Goal: Navigation & Orientation: Find specific page/section

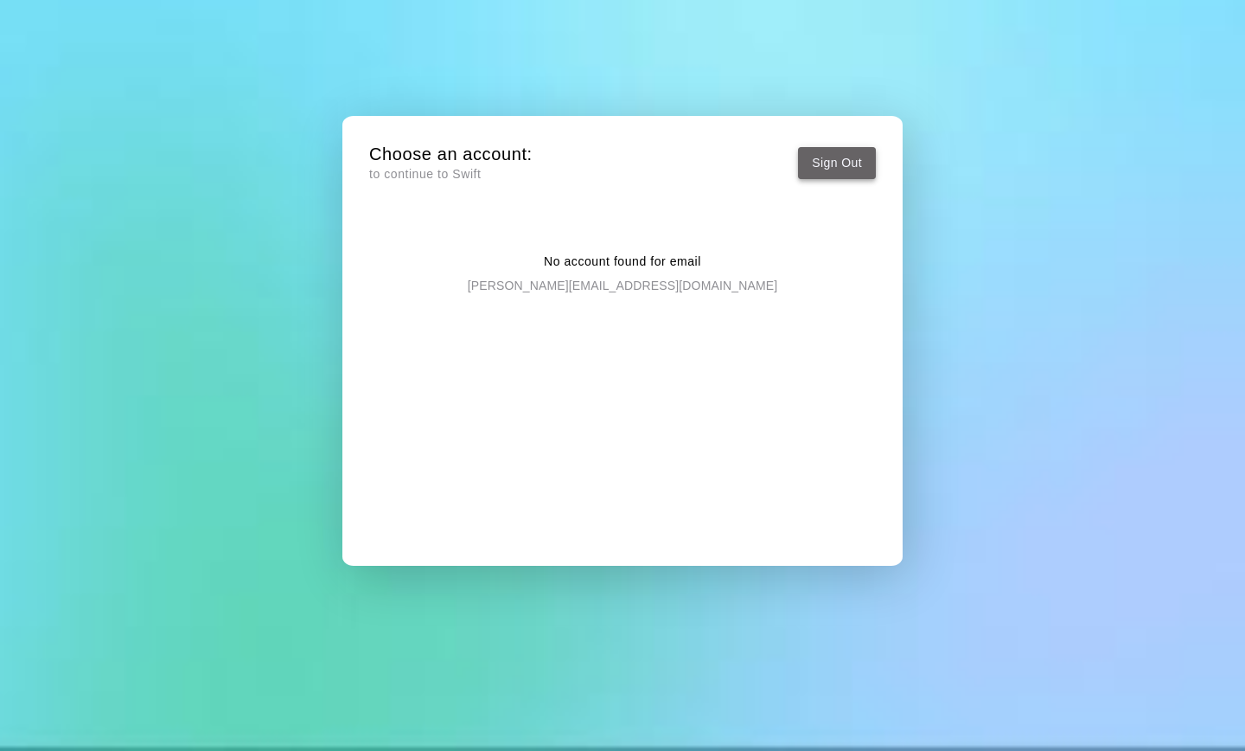
click at [834, 161] on button "Sign Out" at bounding box center [837, 163] width 78 height 32
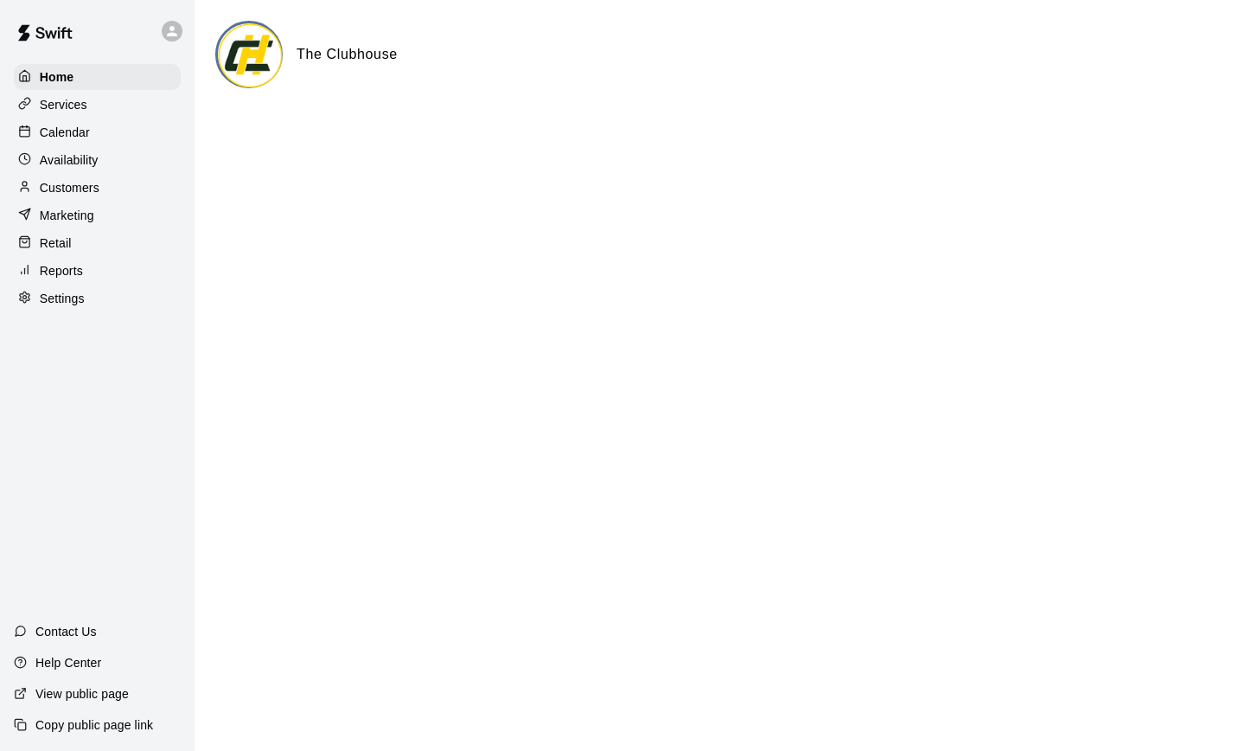
click at [65, 111] on p "Services" at bounding box center [64, 104] width 48 height 17
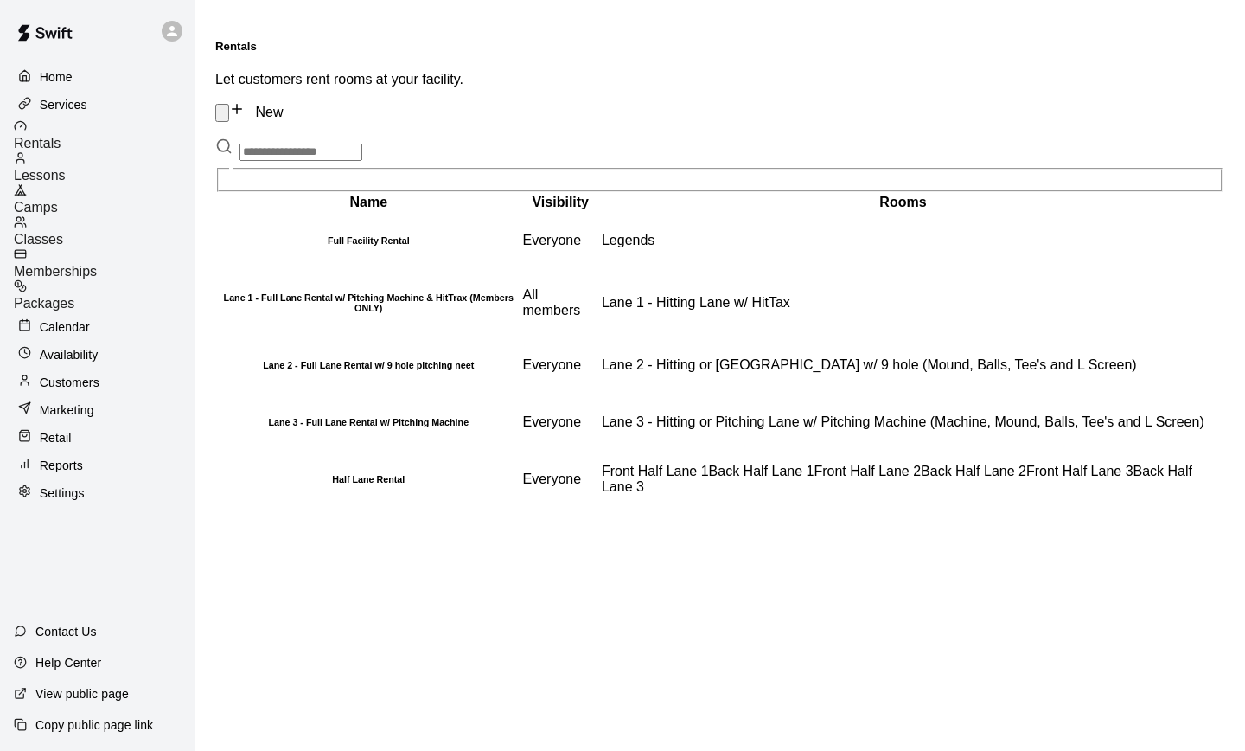
click at [66, 168] on span "Lessons" at bounding box center [40, 175] width 52 height 15
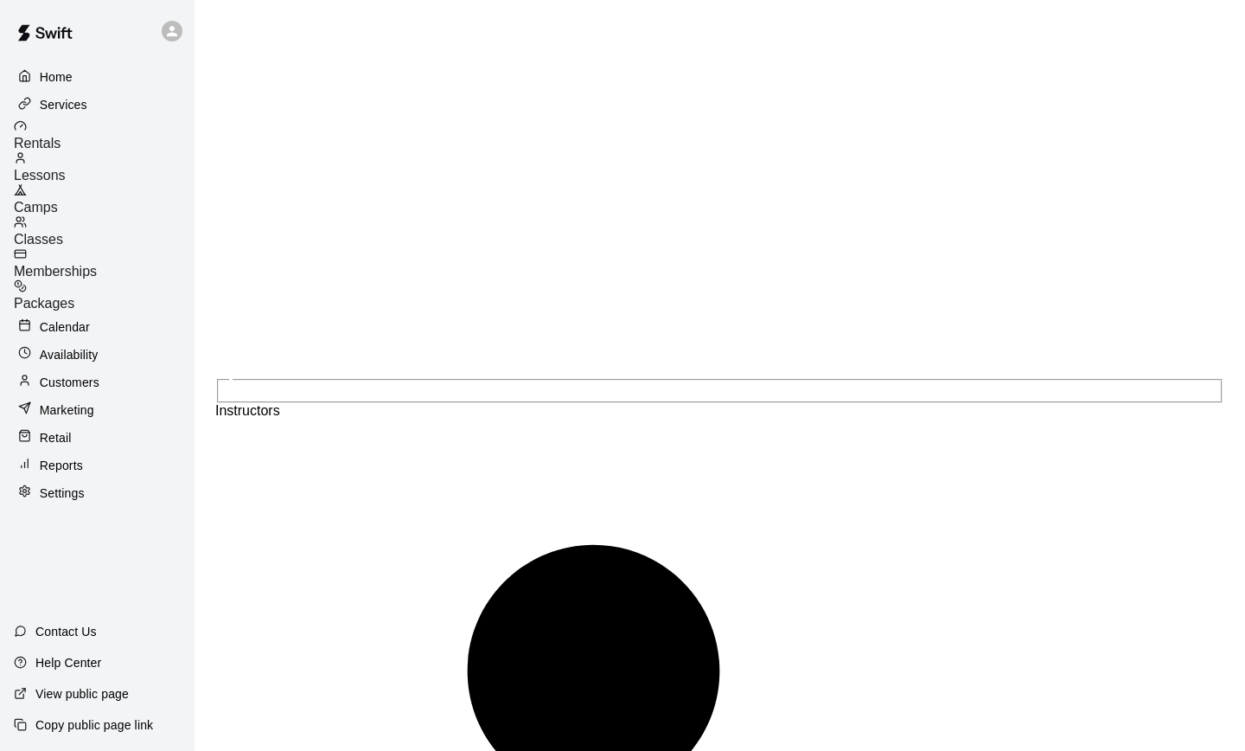
scroll to position [1764, 0]
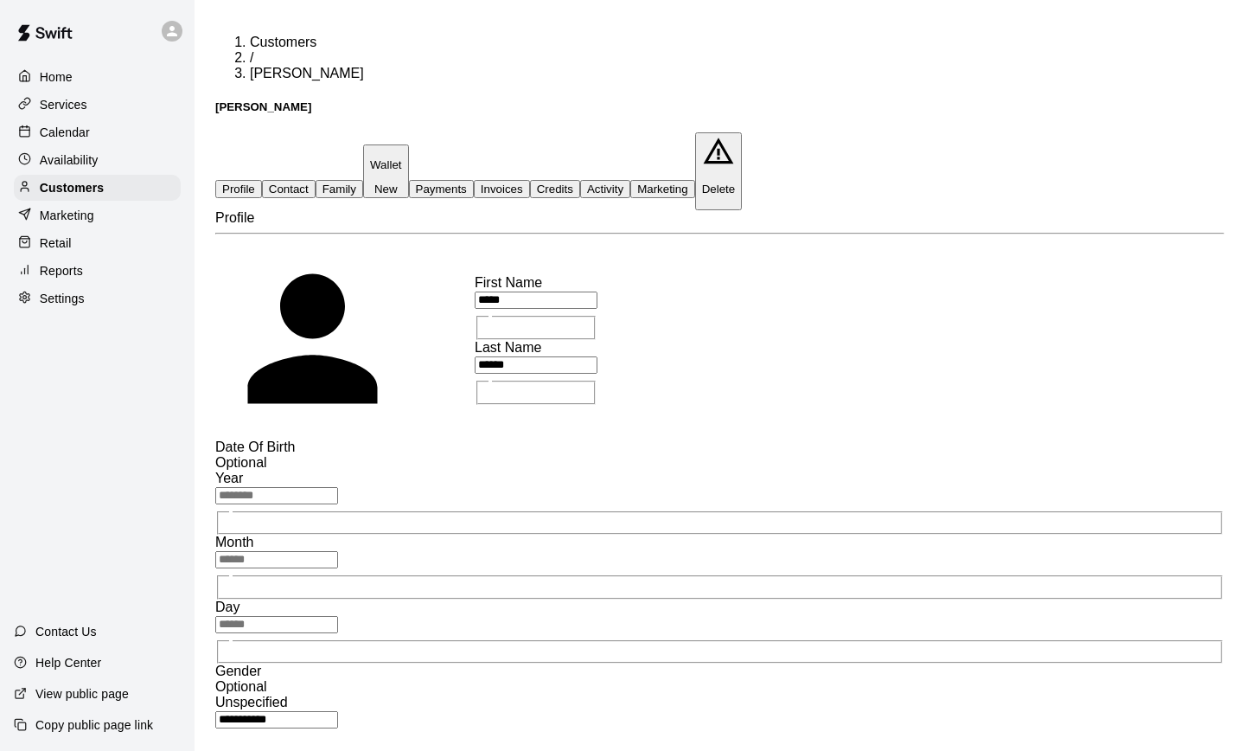
click at [316, 180] on button "Contact" at bounding box center [289, 189] width 54 height 18
select select "**"
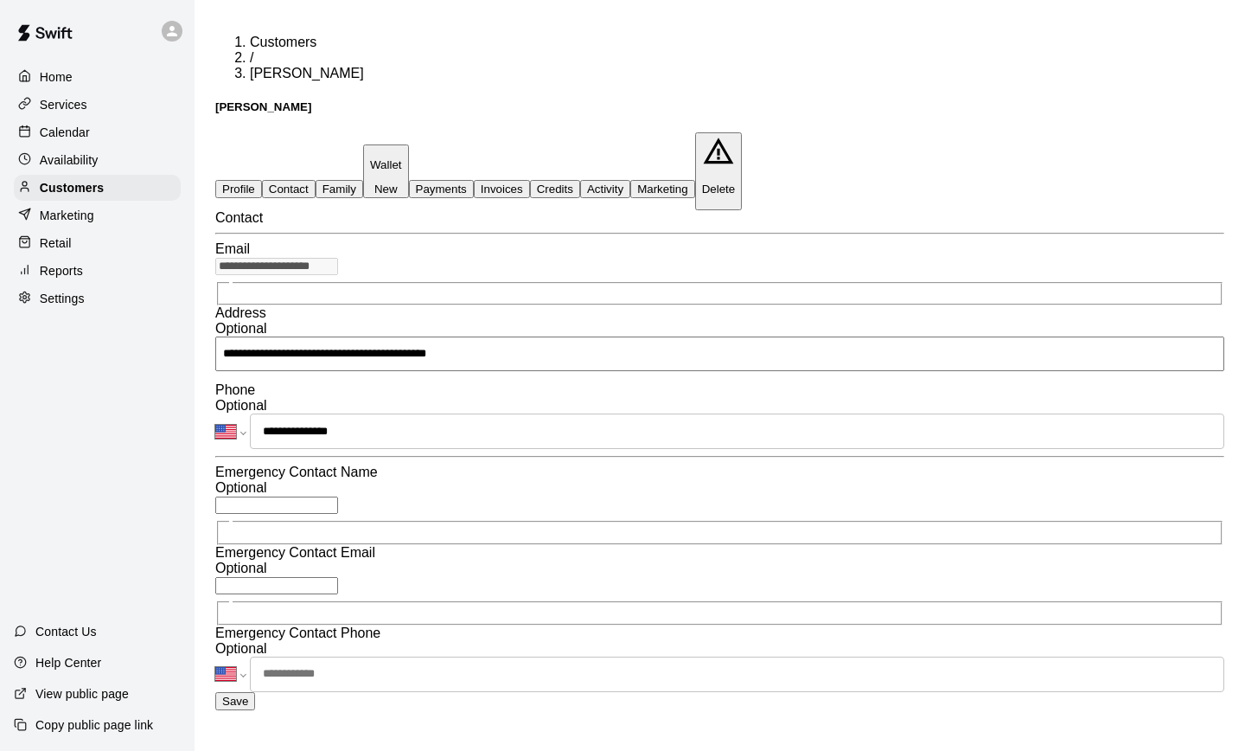
click at [249, 180] on button "Profile" at bounding box center [238, 189] width 47 height 18
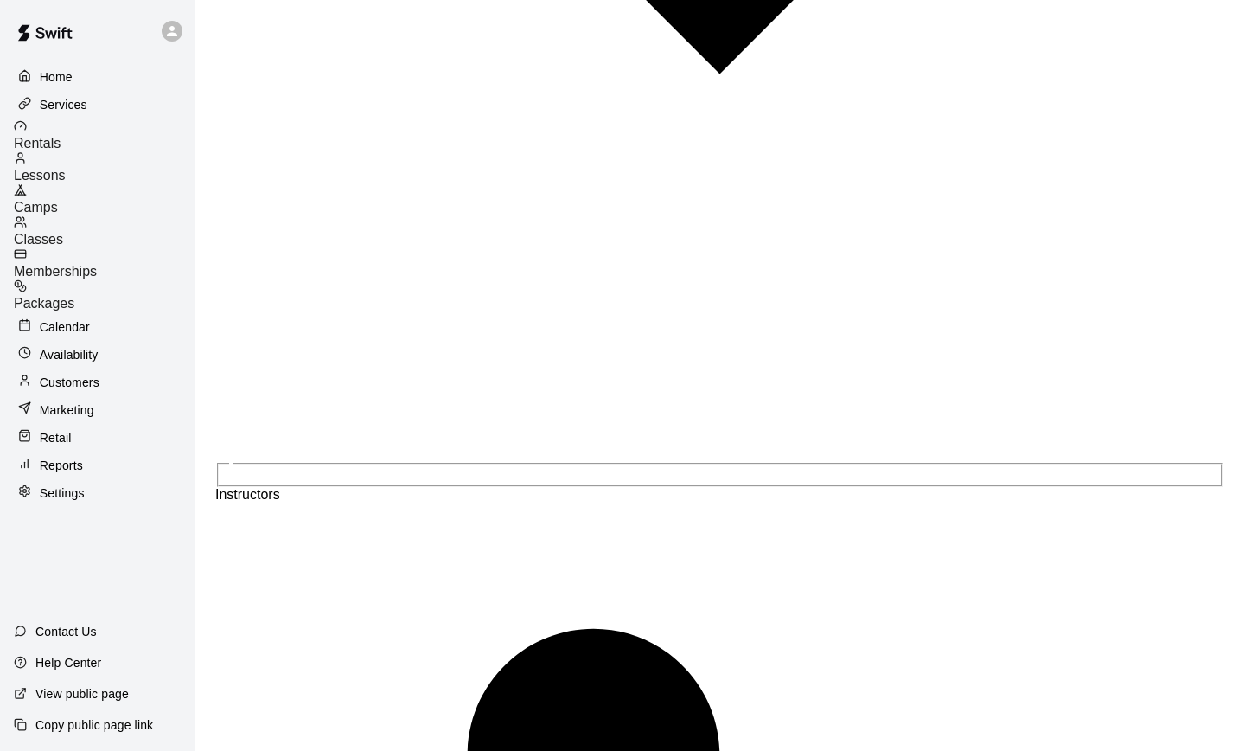
scroll to position [1764, 0]
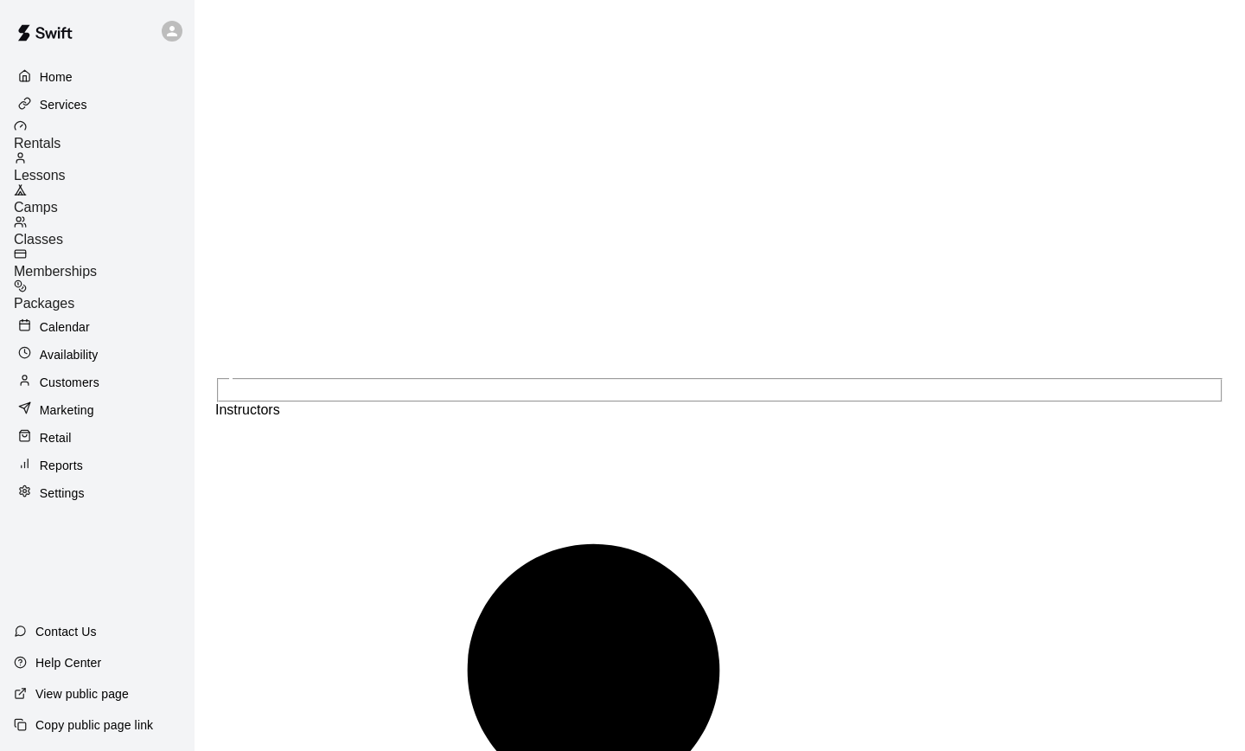
click at [73, 309] on div "Home Services Rentals Lessons Camps Classes Memberships Packages Calendar Avail…" at bounding box center [97, 284] width 195 height 445
click at [69, 318] on p "Calendar" at bounding box center [65, 326] width 50 height 17
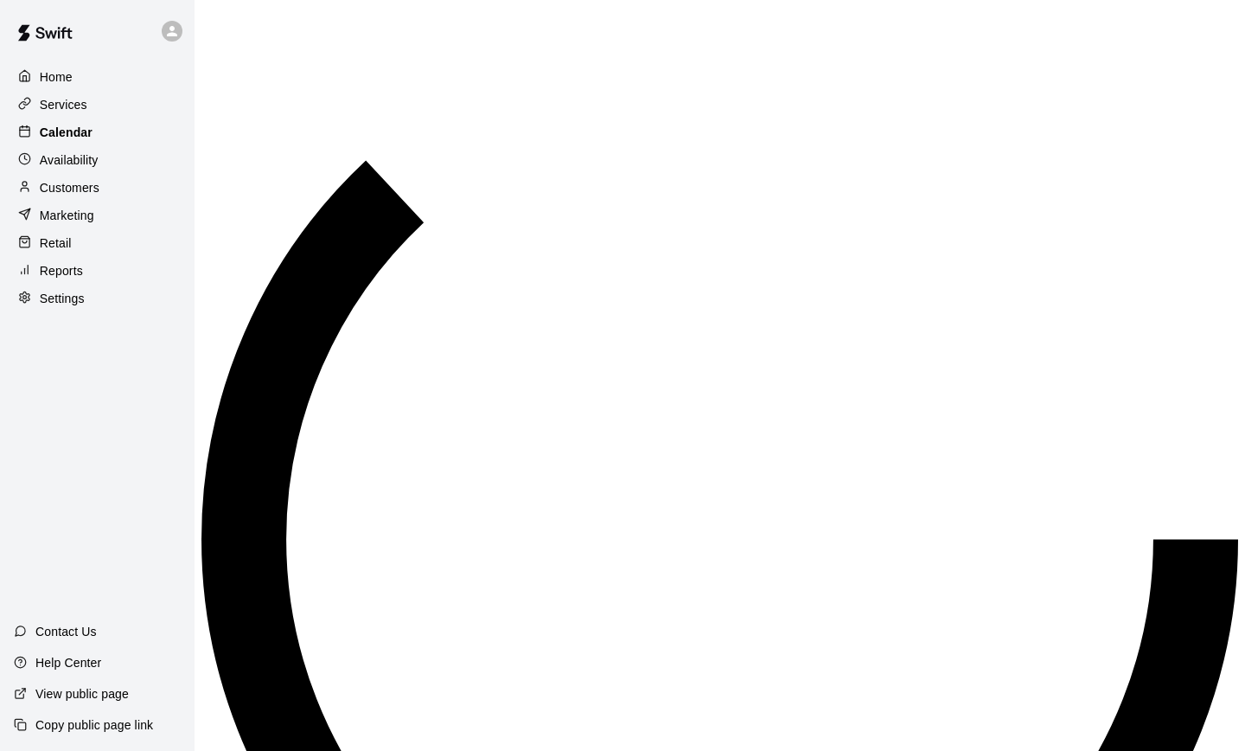
scroll to position [954, 0]
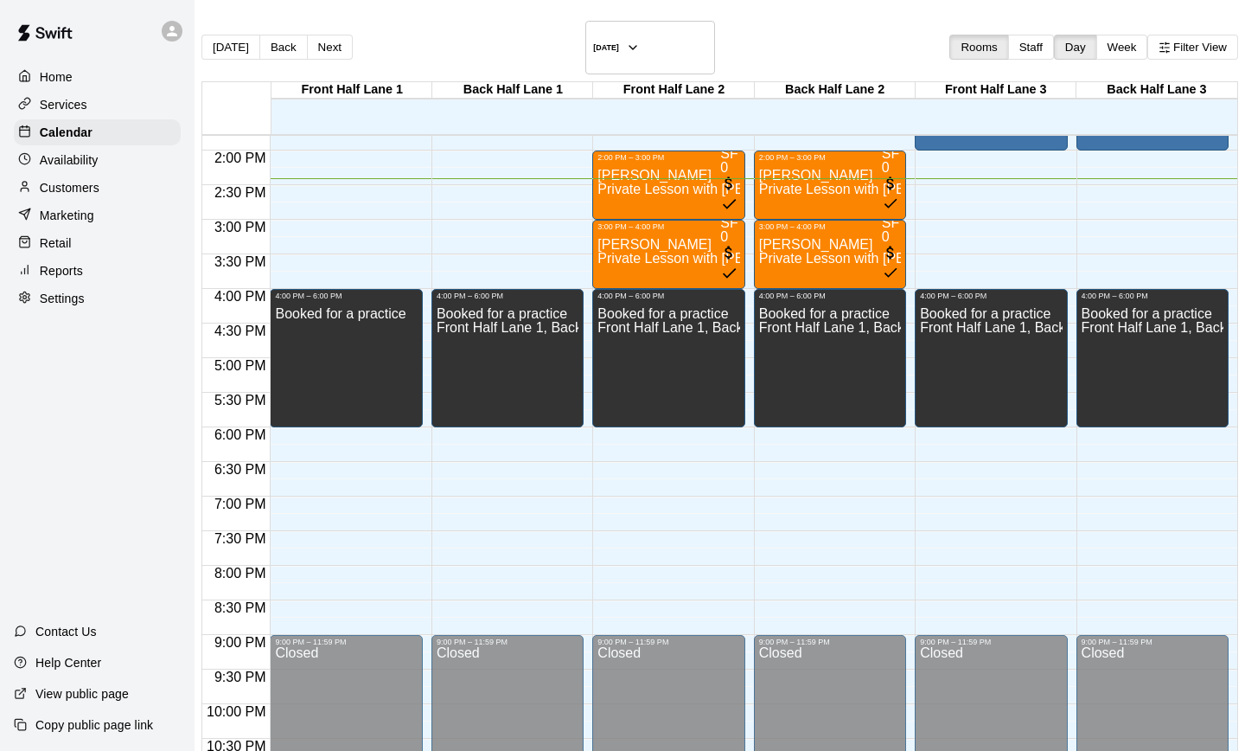
click at [73, 160] on p "Availability" at bounding box center [69, 159] width 59 height 17
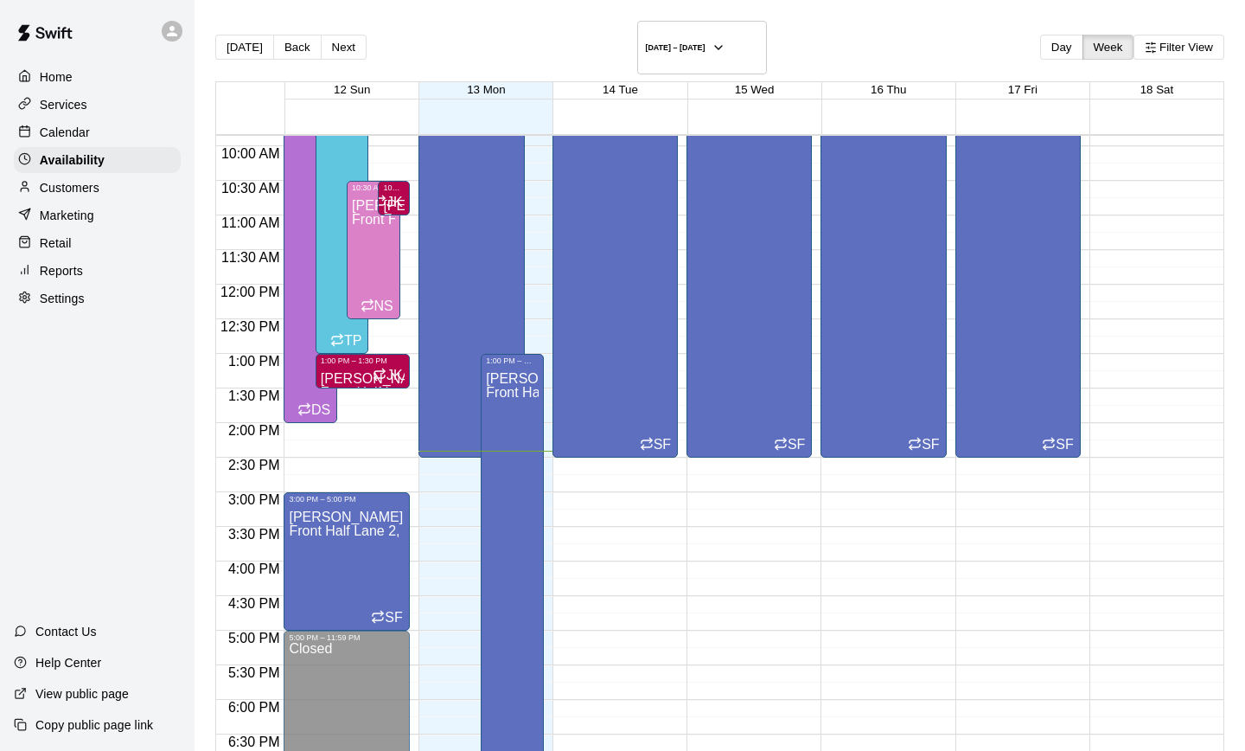
scroll to position [531, 0]
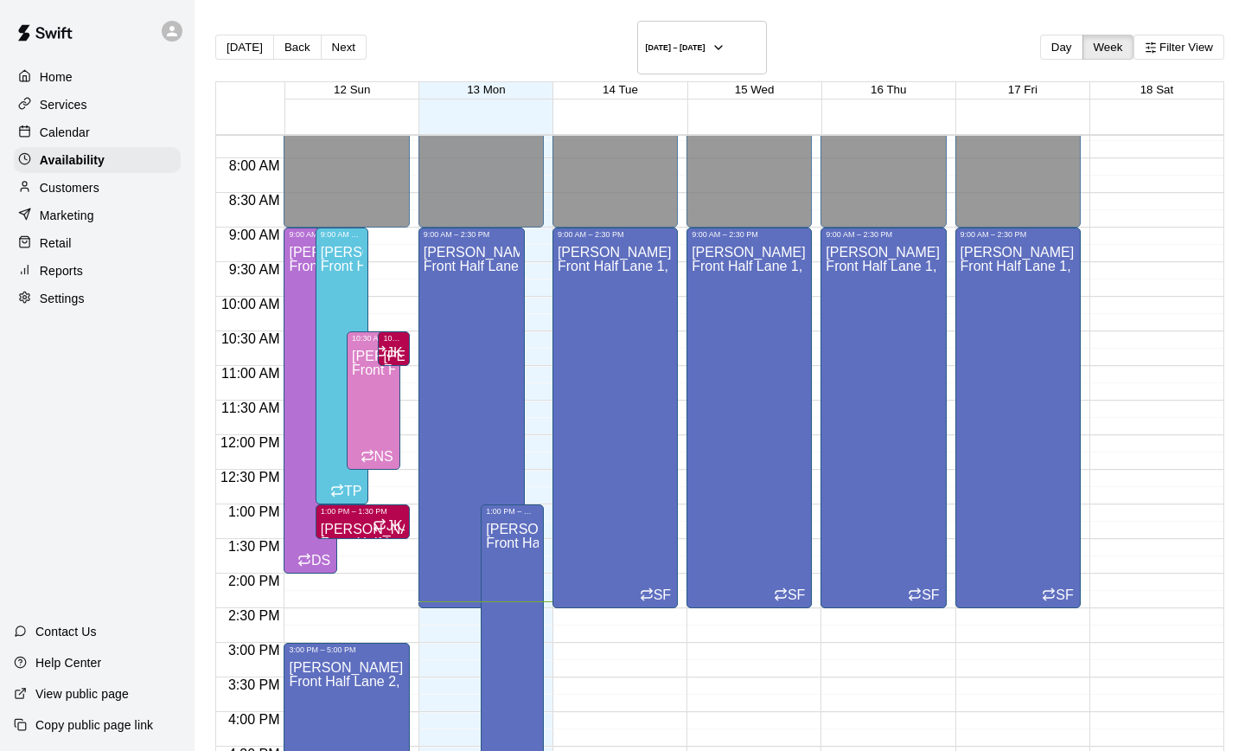
click at [51, 132] on p "Calendar" at bounding box center [65, 132] width 50 height 17
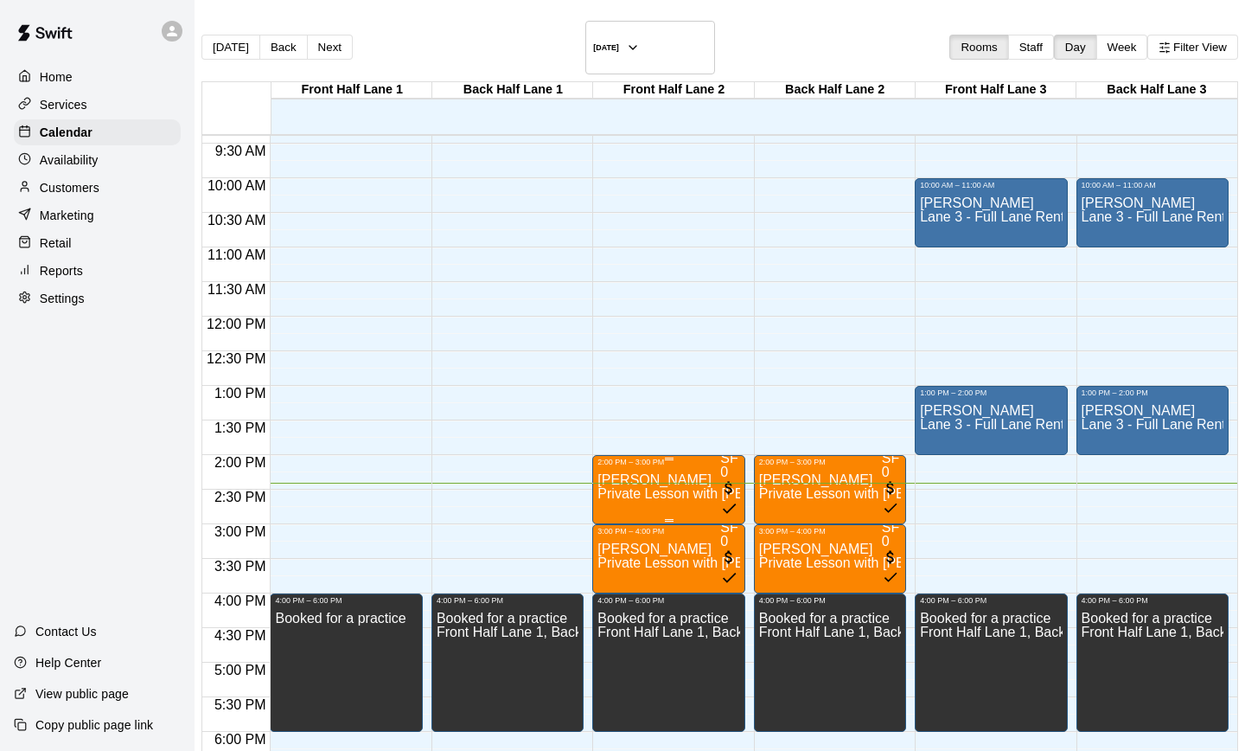
scroll to position [654, 0]
